Goal: Transaction & Acquisition: Purchase product/service

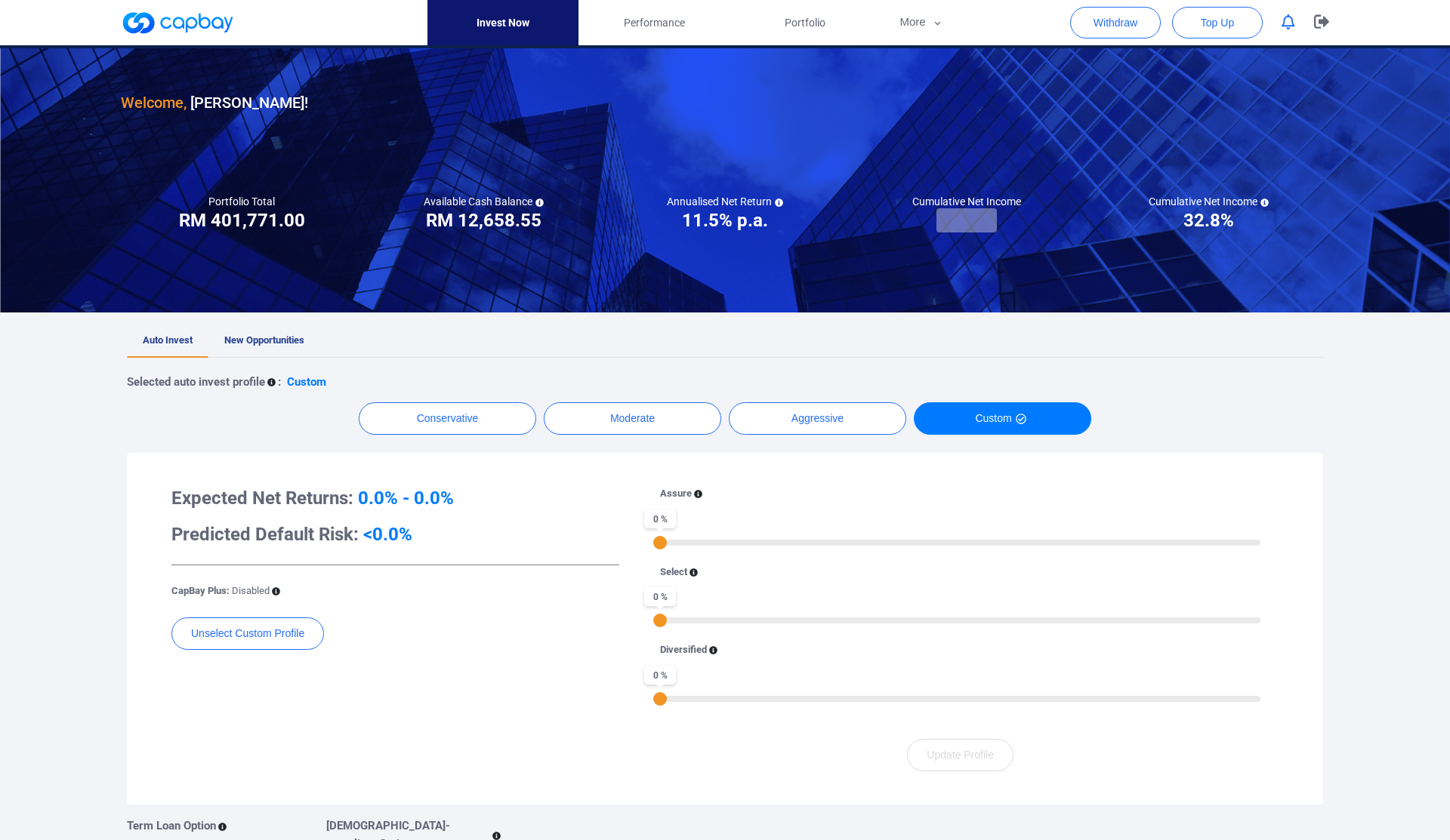
scroll to position [35, 0]
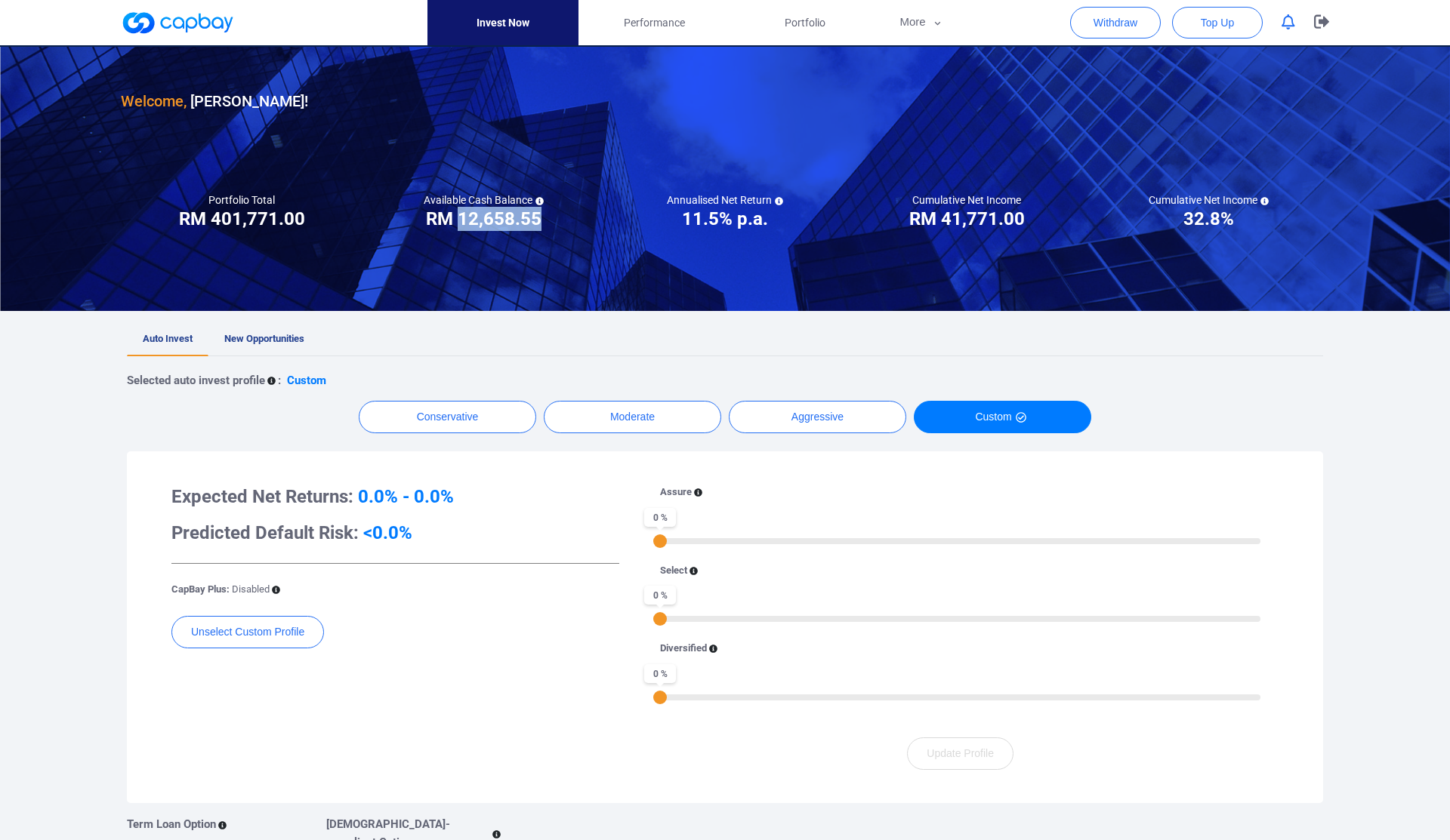
drag, startPoint x: 461, startPoint y: 219, endPoint x: 562, endPoint y: 221, distance: 101.0
click at [562, 221] on div "Available Cash Balance RM ***** RM 12,658.55" at bounding box center [483, 212] width 242 height 38
copy h3 "12,658.55"
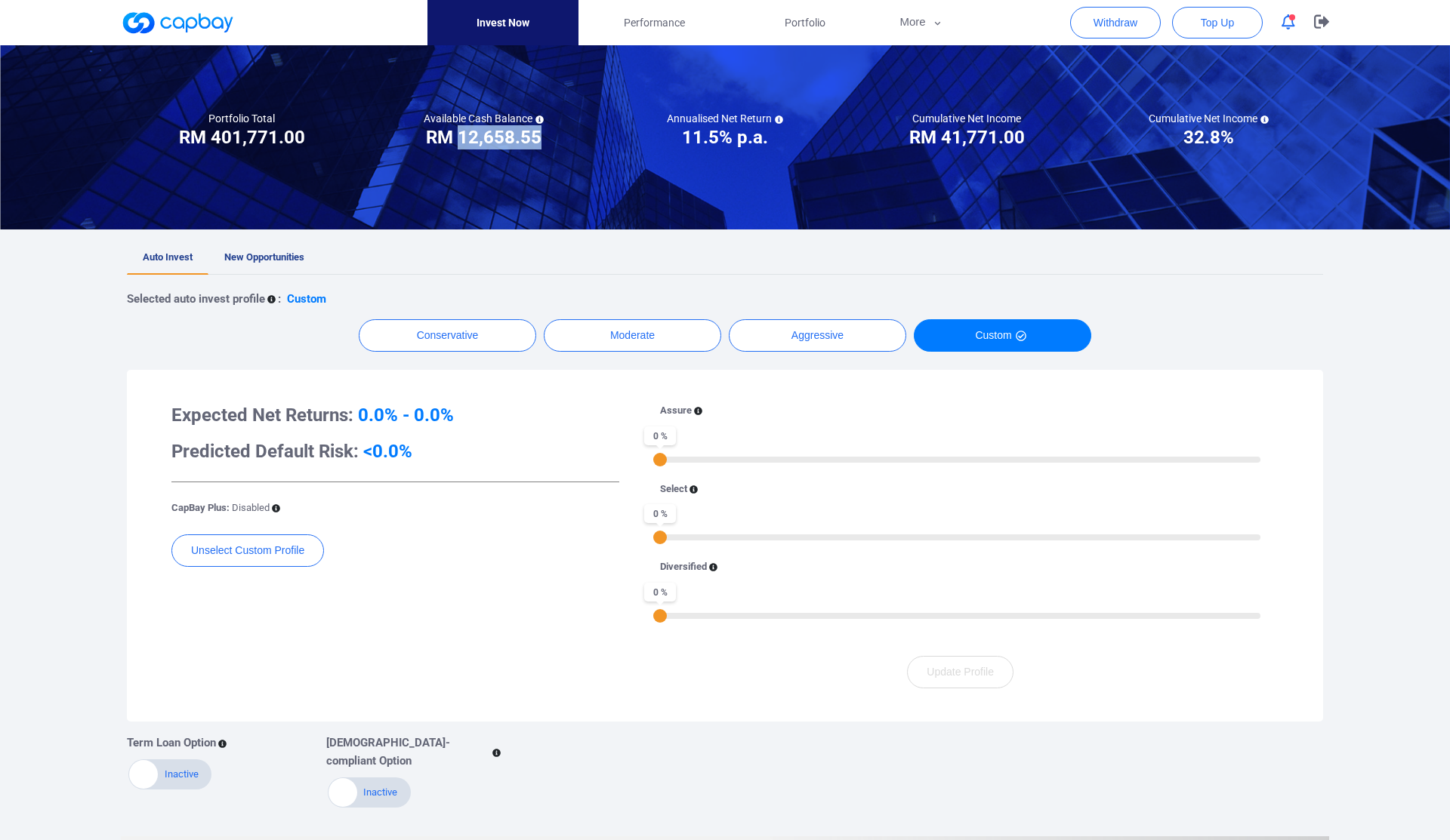
scroll to position [120, 0]
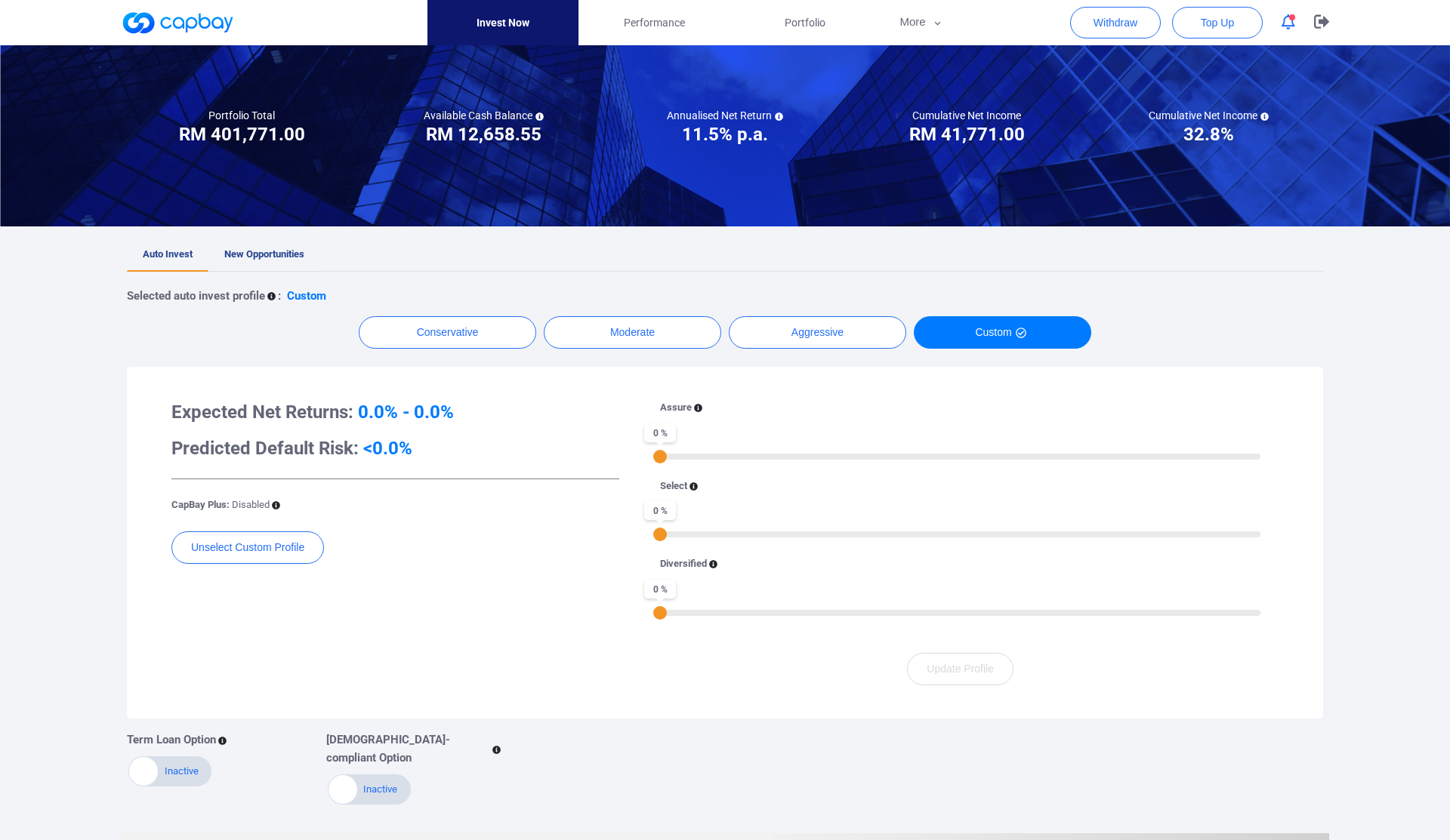
click at [263, 240] on link "New Opportunities" at bounding box center [264, 255] width 111 height 33
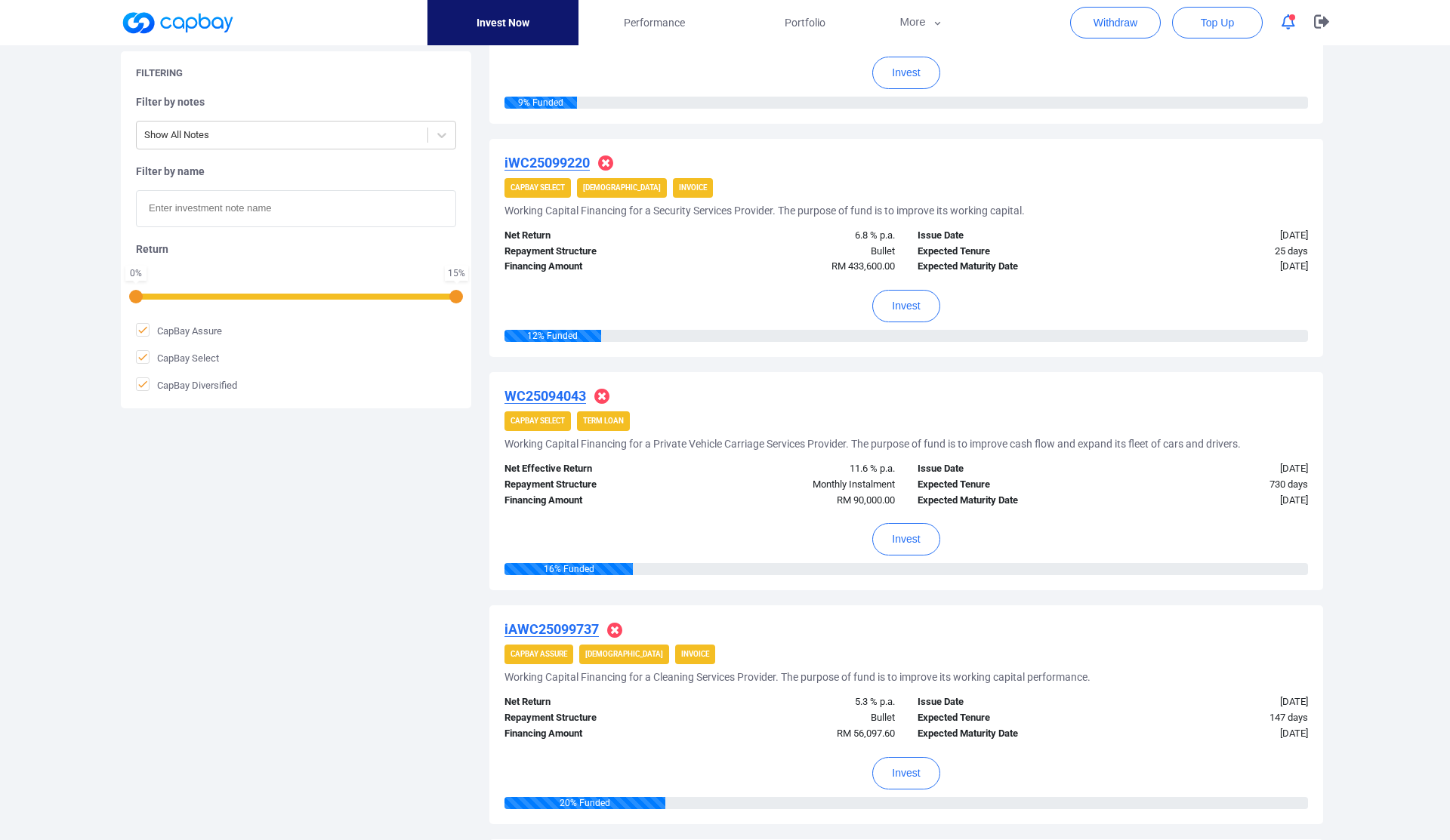
scroll to position [696, 0]
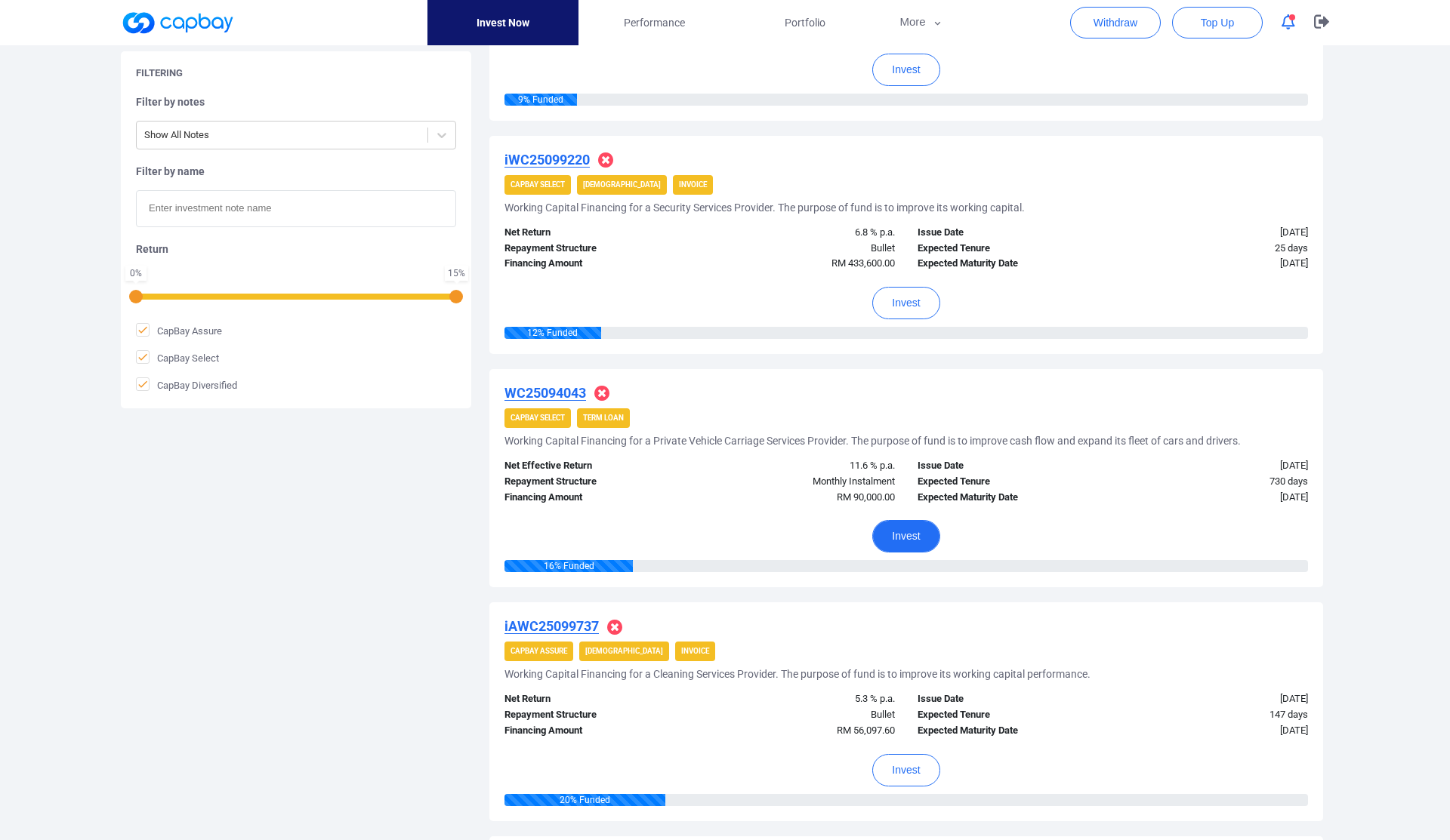
click at [902, 537] on button "Invest" at bounding box center [906, 536] width 68 height 32
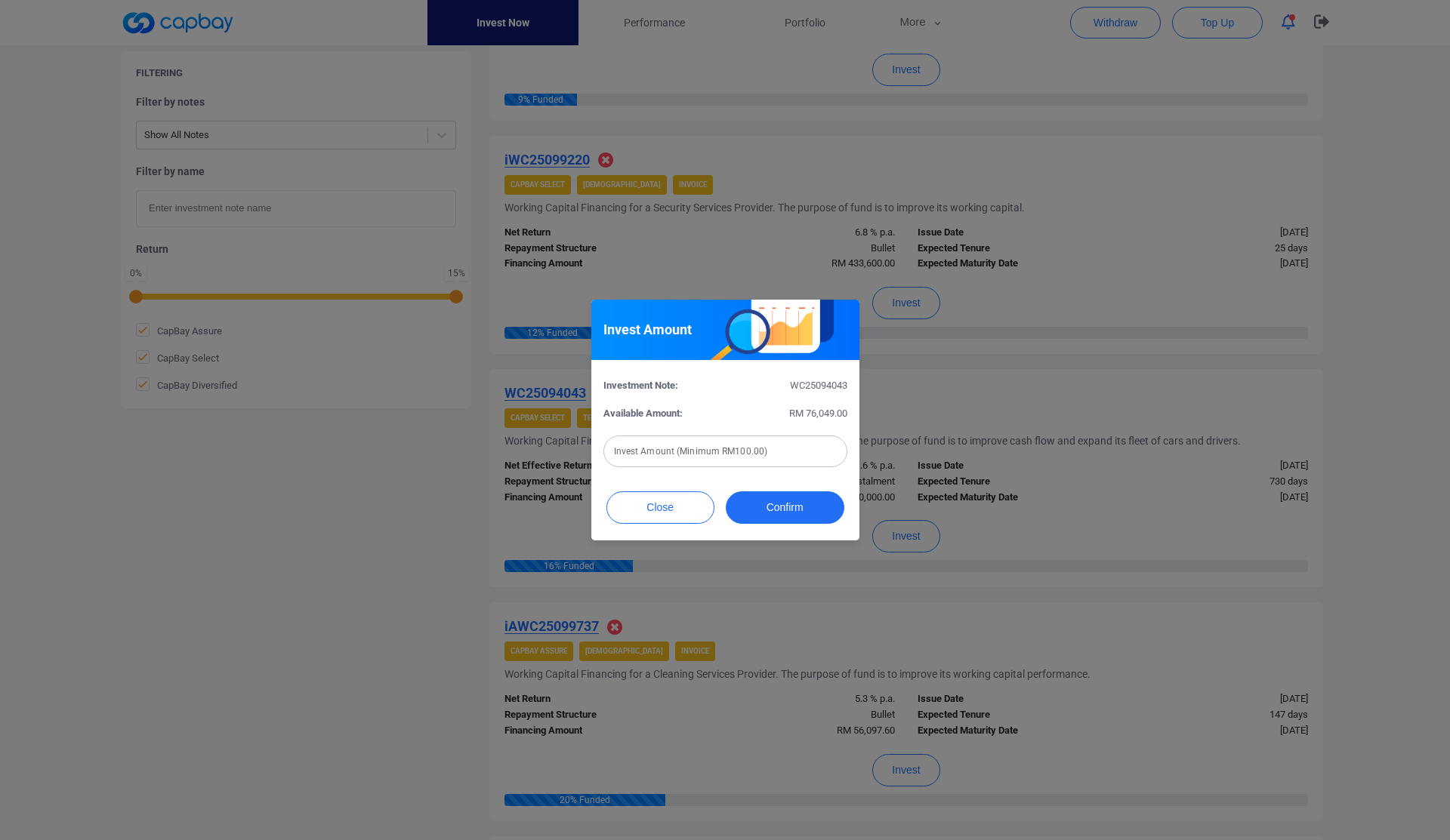
click at [799, 462] on input "text" at bounding box center [725, 452] width 244 height 32
type input "RM 12,658.55"
click at [812, 501] on button "Confirm" at bounding box center [785, 507] width 118 height 32
